Goal: Entertainment & Leisure: Consume media (video, audio)

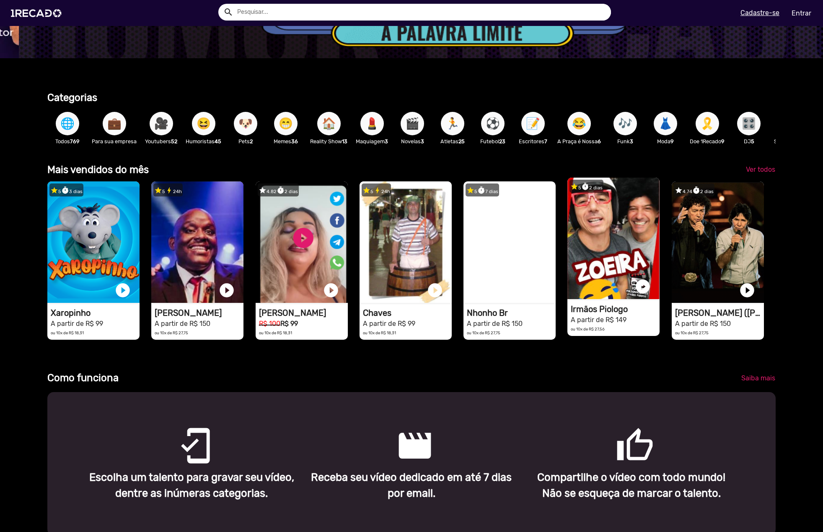
scroll to position [251, 0]
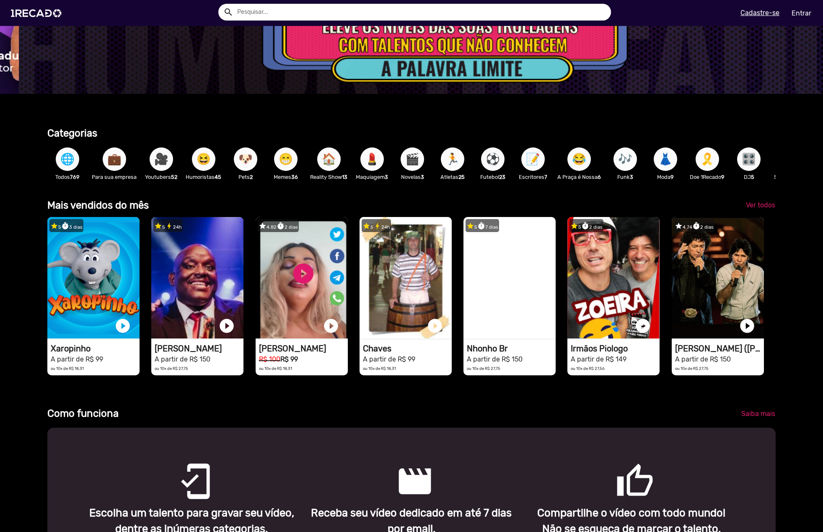
click at [627, 150] on span "🎶" at bounding box center [625, 159] width 14 height 23
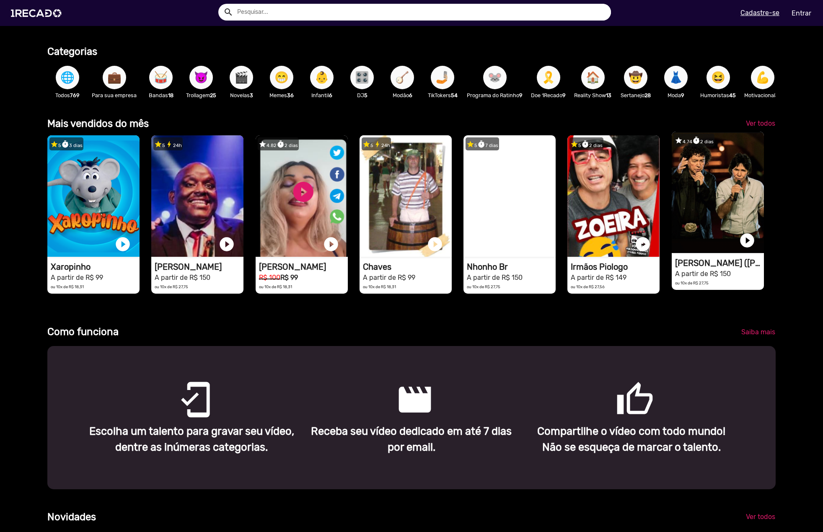
scroll to position [335, 0]
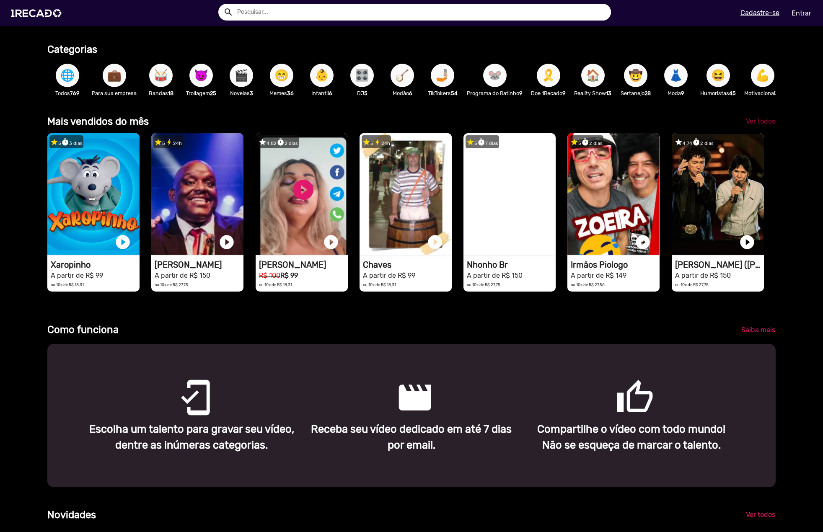
click at [746, 125] on span "Ver todos" at bounding box center [760, 121] width 29 height 8
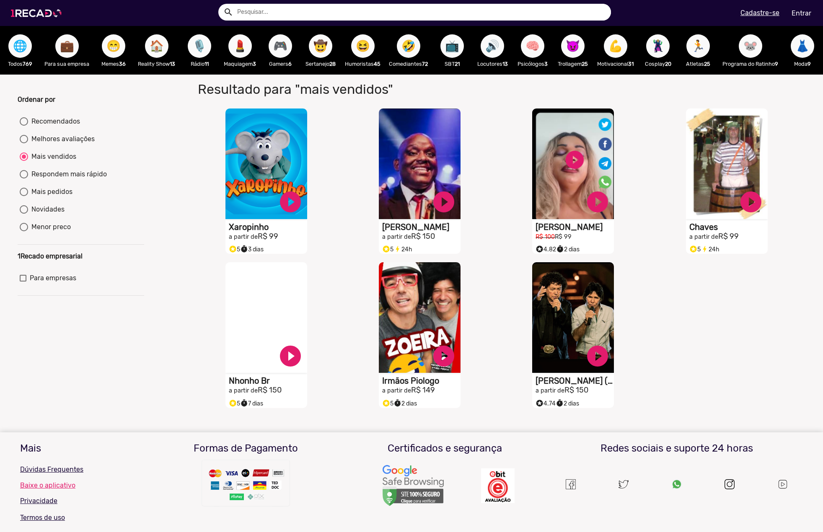
click at [46, 18] on img at bounding box center [37, 13] width 63 height 36
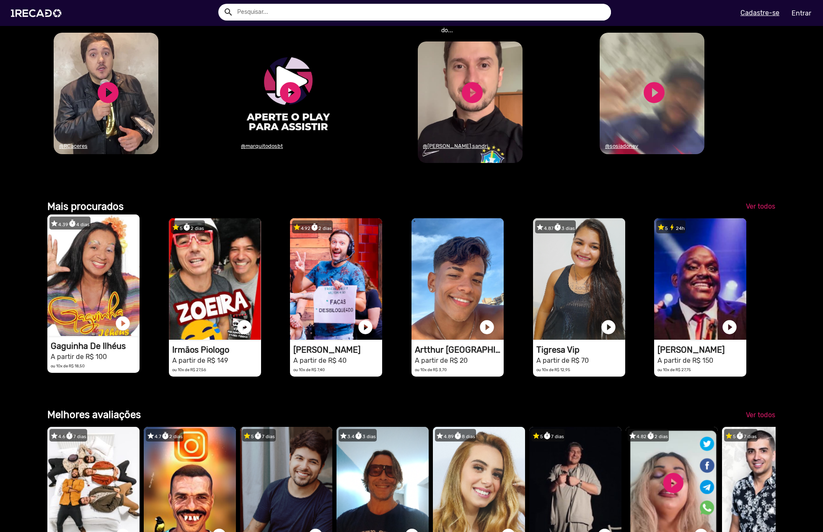
click at [102, 331] on video "1RECADO vídeos dedicados para fãs e empresas" at bounding box center [93, 276] width 92 height 122
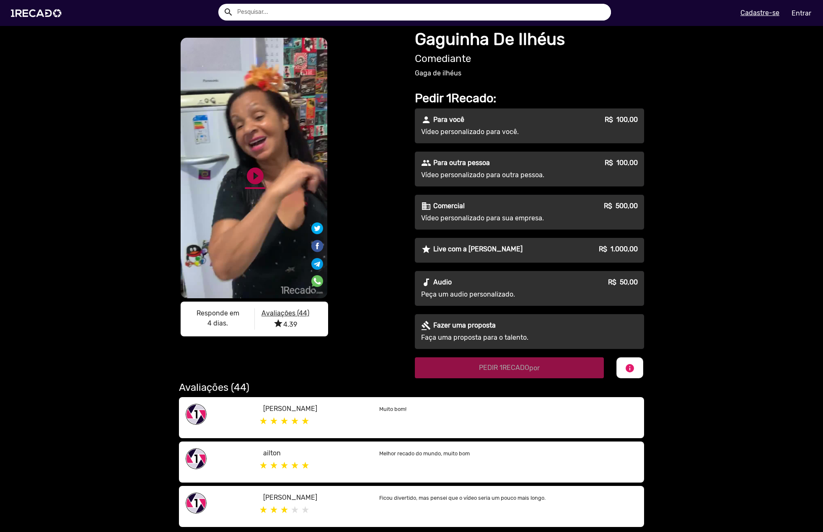
click at [251, 177] on link "play_circle_filled" at bounding box center [255, 176] width 20 height 20
click at [246, 176] on link "pause_circle" at bounding box center [255, 176] width 20 height 20
click at [237, 182] on div "play_circle_filled" at bounding box center [242, 173] width 26 height 32
click at [251, 177] on link "play_circle_filled" at bounding box center [255, 176] width 20 height 20
click at [251, 177] on link "pause_circle" at bounding box center [255, 176] width 20 height 20
